Goal: Check status: Check status

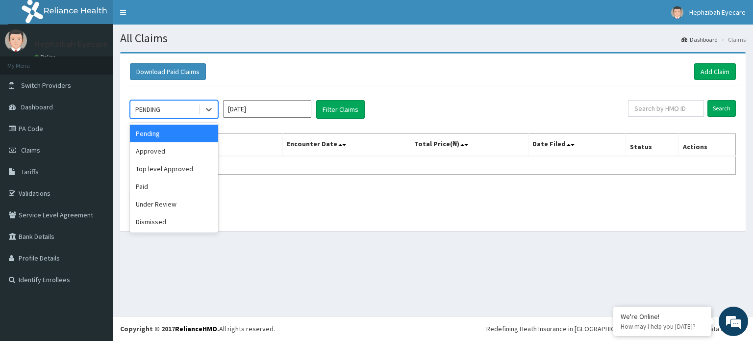
click at [194, 111] on div "PENDING" at bounding box center [164, 110] width 68 height 16
click at [170, 154] on div "Approved" at bounding box center [174, 151] width 88 height 18
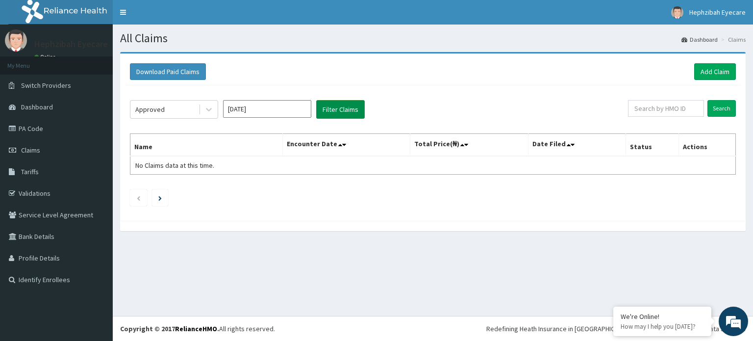
click at [335, 112] on button "Filter Claims" at bounding box center [340, 109] width 49 height 19
click at [339, 105] on button "Filter Claims" at bounding box center [340, 109] width 49 height 19
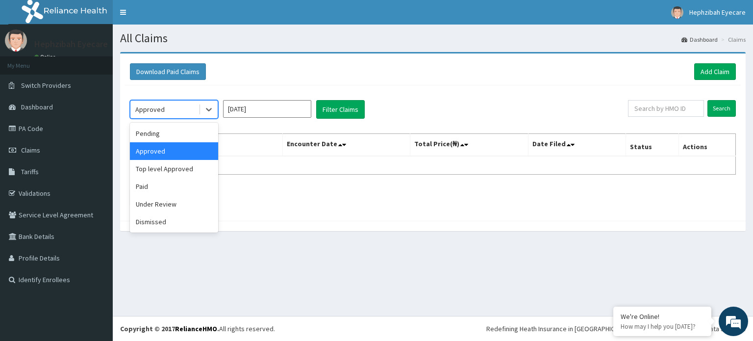
click at [177, 104] on div "Approved" at bounding box center [164, 110] width 68 height 16
click at [159, 164] on div "Top level Approved" at bounding box center [174, 169] width 88 height 18
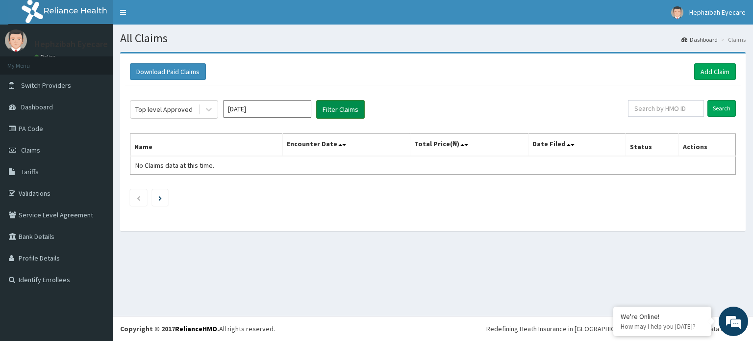
click at [333, 109] on button "Filter Claims" at bounding box center [340, 109] width 49 height 19
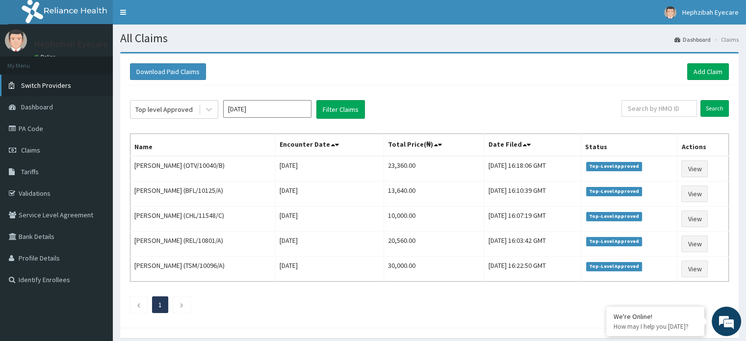
click at [44, 86] on span "Switch Providers" at bounding box center [46, 85] width 50 height 9
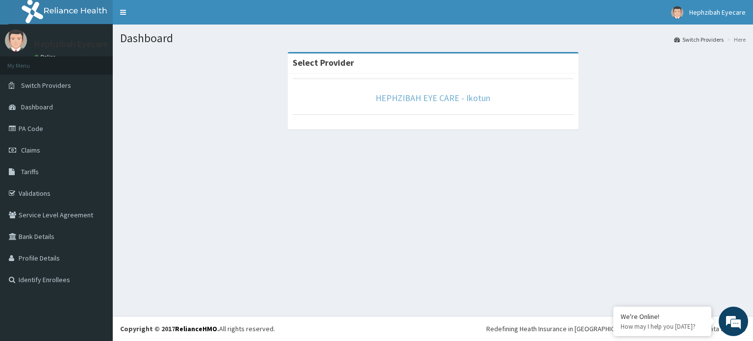
click at [404, 98] on link "HEPHZIBAH EYE CARE - Ikotun" at bounding box center [433, 97] width 115 height 11
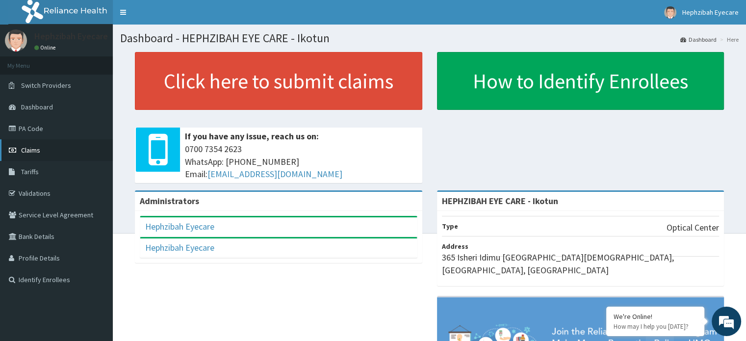
click at [32, 147] on span "Claims" at bounding box center [30, 150] width 19 height 9
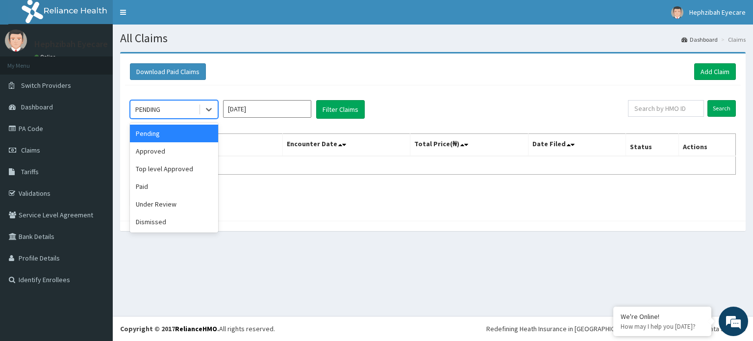
click at [156, 106] on div "PENDING" at bounding box center [147, 109] width 25 height 10
click at [167, 185] on div "Paid" at bounding box center [174, 187] width 88 height 18
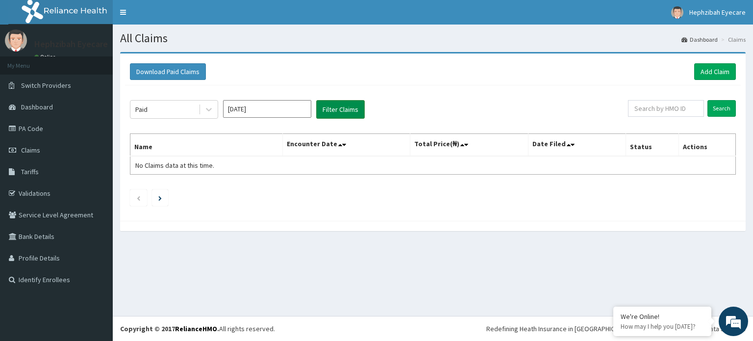
click at [338, 109] on button "Filter Claims" at bounding box center [340, 109] width 49 height 19
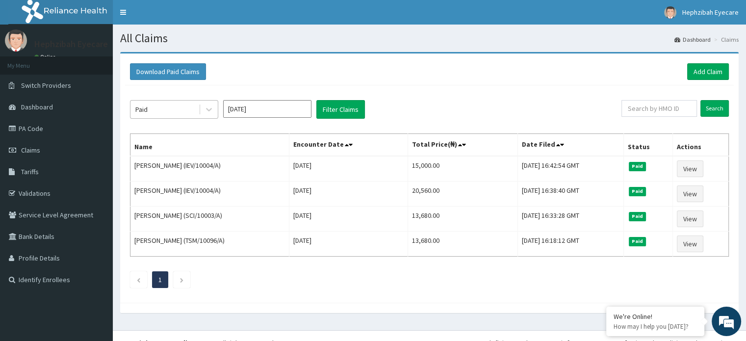
click at [177, 110] on div "Paid" at bounding box center [164, 110] width 68 height 16
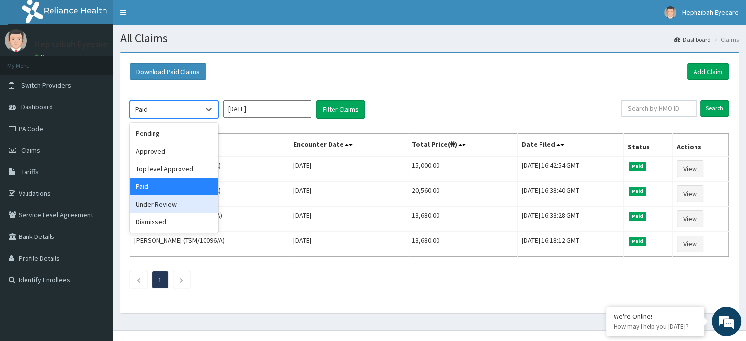
click at [176, 206] on div "Under Review" at bounding box center [174, 204] width 88 height 18
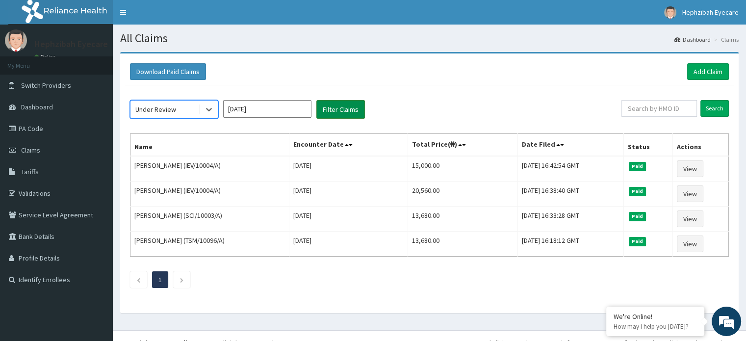
click at [349, 105] on button "Filter Claims" at bounding box center [340, 109] width 49 height 19
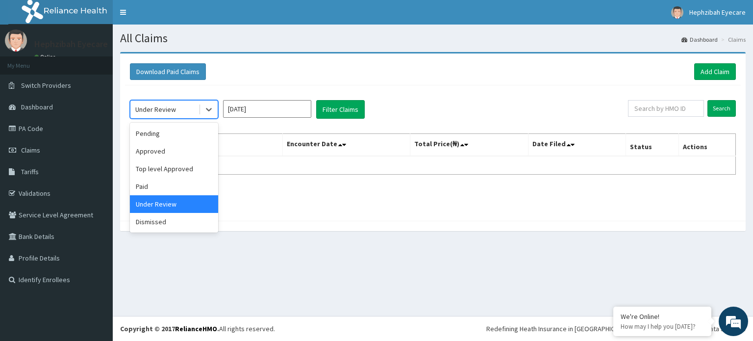
click at [172, 106] on div "Under Review" at bounding box center [155, 109] width 41 height 10
click at [176, 216] on div "Dismissed" at bounding box center [174, 222] width 88 height 18
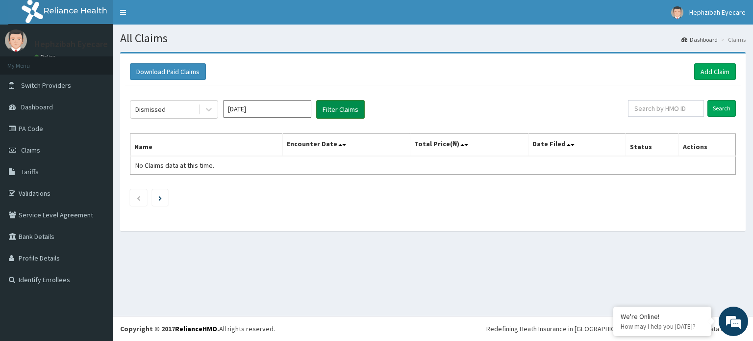
click at [338, 109] on button "Filter Claims" at bounding box center [340, 109] width 49 height 19
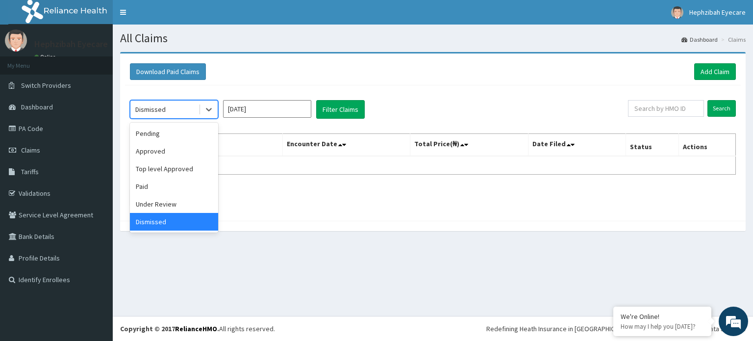
click at [149, 104] on div "Dismissed" at bounding box center [150, 109] width 30 height 10
click at [160, 151] on div "Approved" at bounding box center [174, 151] width 88 height 18
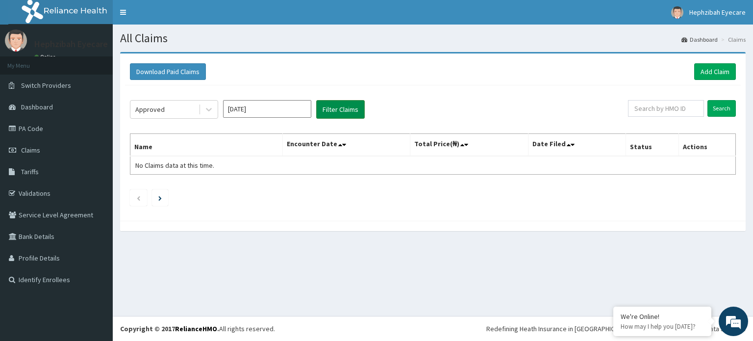
click at [347, 103] on button "Filter Claims" at bounding box center [340, 109] width 49 height 19
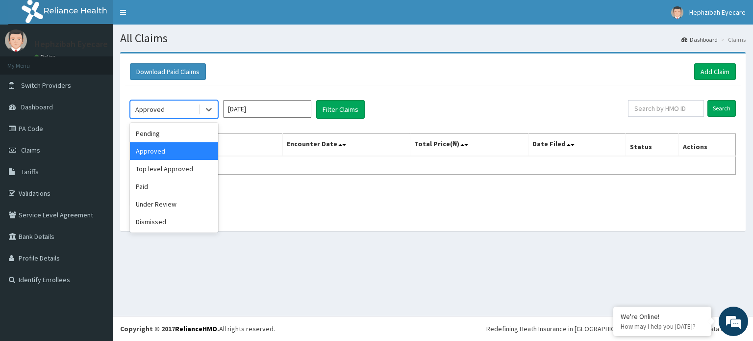
drag, startPoint x: 140, startPoint y: 110, endPoint x: 146, endPoint y: 136, distance: 26.7
click at [140, 111] on div "Approved" at bounding box center [149, 109] width 29 height 10
click at [155, 170] on div "Top level Approved" at bounding box center [174, 169] width 88 height 18
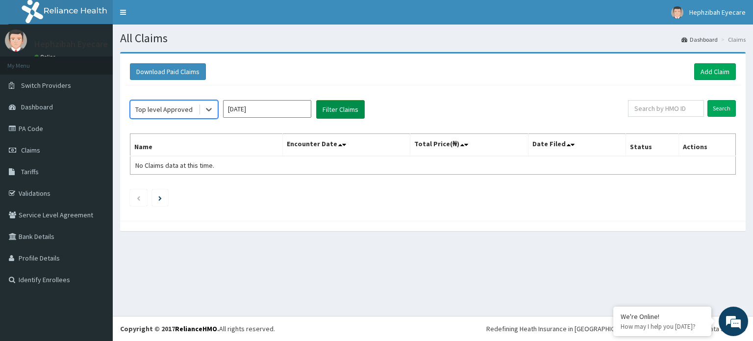
click at [337, 105] on button "Filter Claims" at bounding box center [340, 109] width 49 height 19
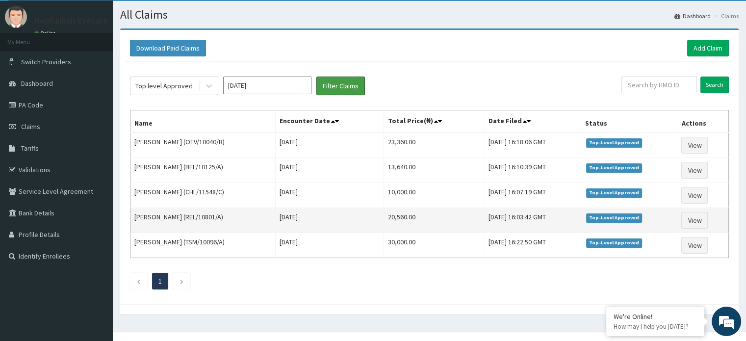
scroll to position [36, 0]
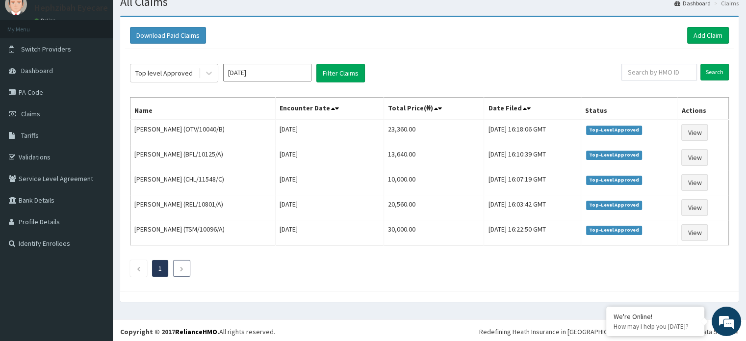
click at [180, 268] on icon "Next page" at bounding box center [182, 269] width 4 height 6
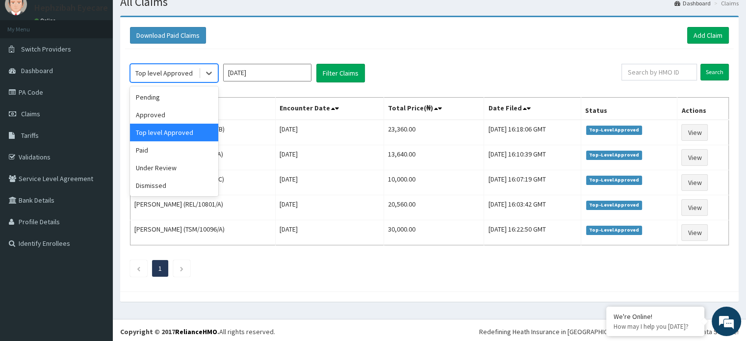
click at [154, 77] on div "Top level Approved" at bounding box center [164, 73] width 68 height 16
click at [168, 149] on div "Paid" at bounding box center [174, 150] width 88 height 18
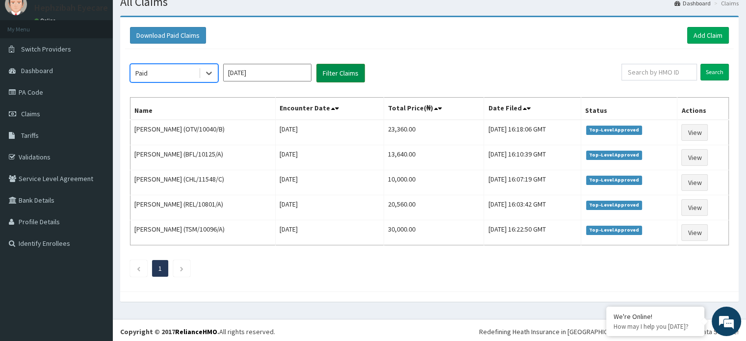
click at [339, 72] on button "Filter Claims" at bounding box center [340, 73] width 49 height 19
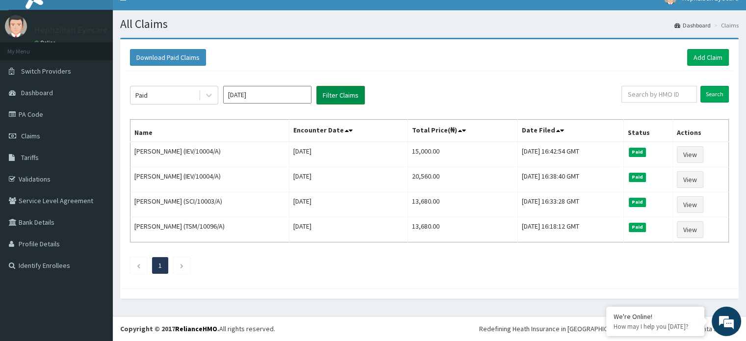
scroll to position [12, 0]
